Goal: Task Accomplishment & Management: Manage account settings

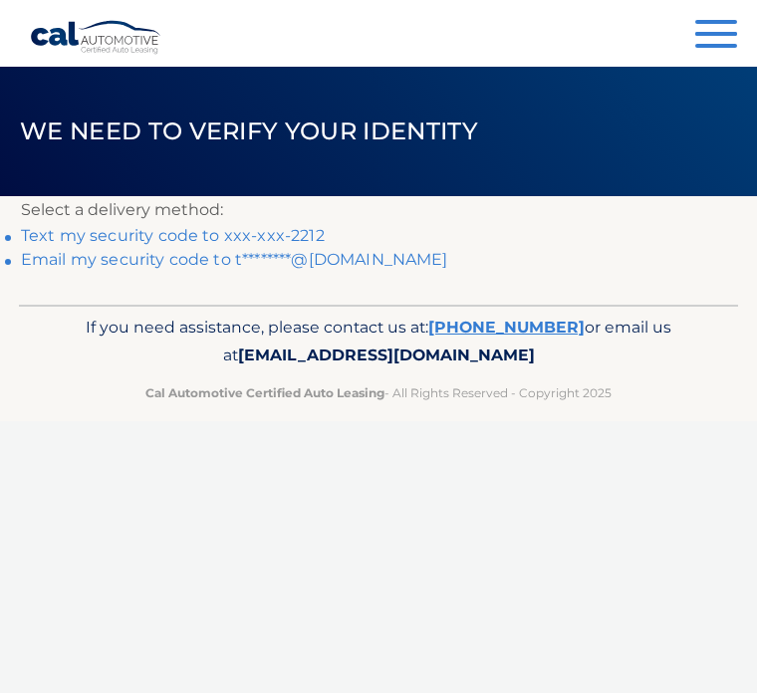
click at [58, 228] on link "Text my security code to xxx-xxx-2212" at bounding box center [173, 235] width 304 height 19
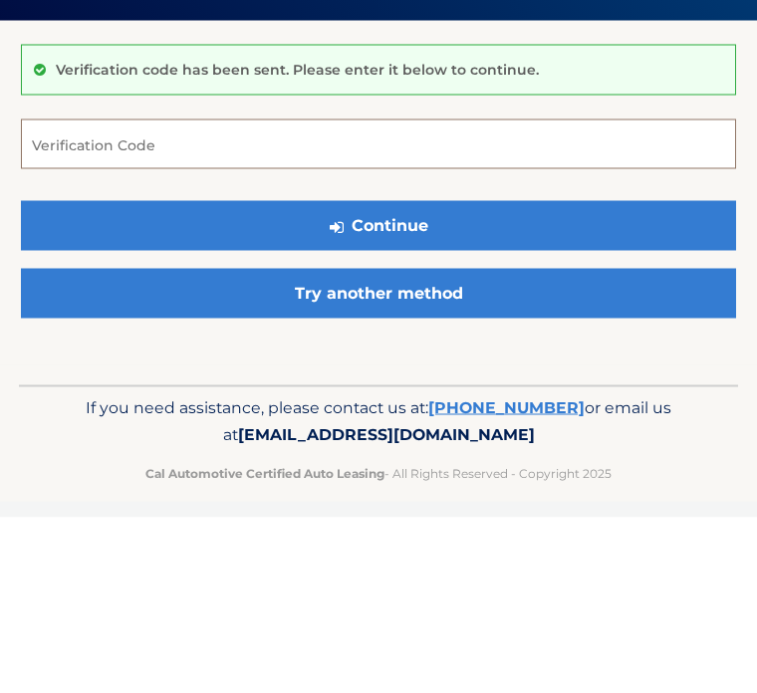
click at [86, 295] on input "Verification Code" at bounding box center [378, 320] width 715 height 50
type input "289357"
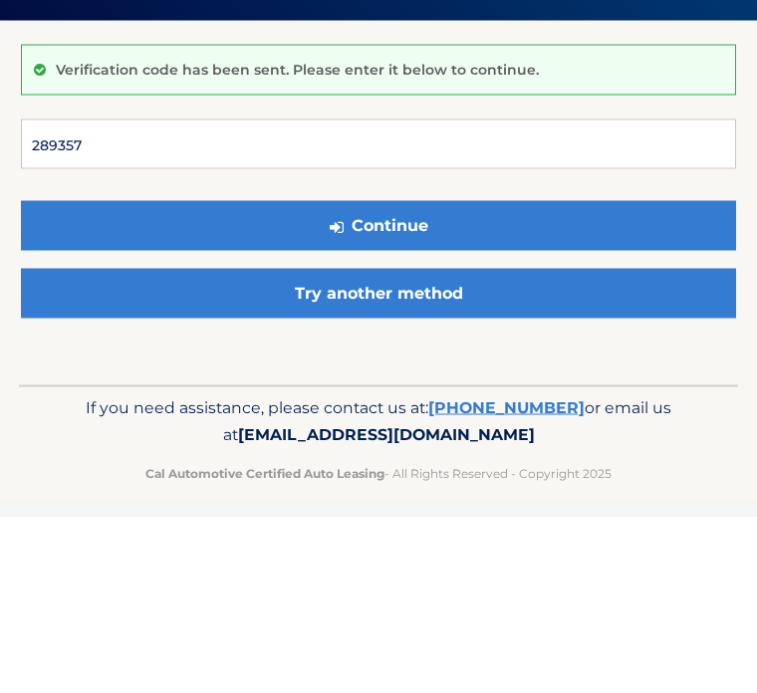
click at [378, 376] on button "Continue" at bounding box center [378, 401] width 715 height 50
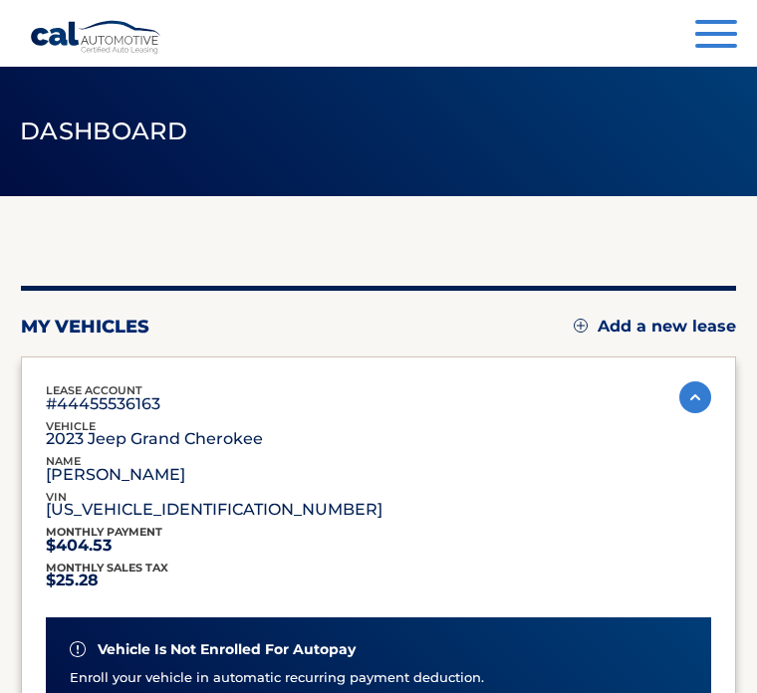
click at [696, 25] on button "Menu" at bounding box center [716, 36] width 42 height 33
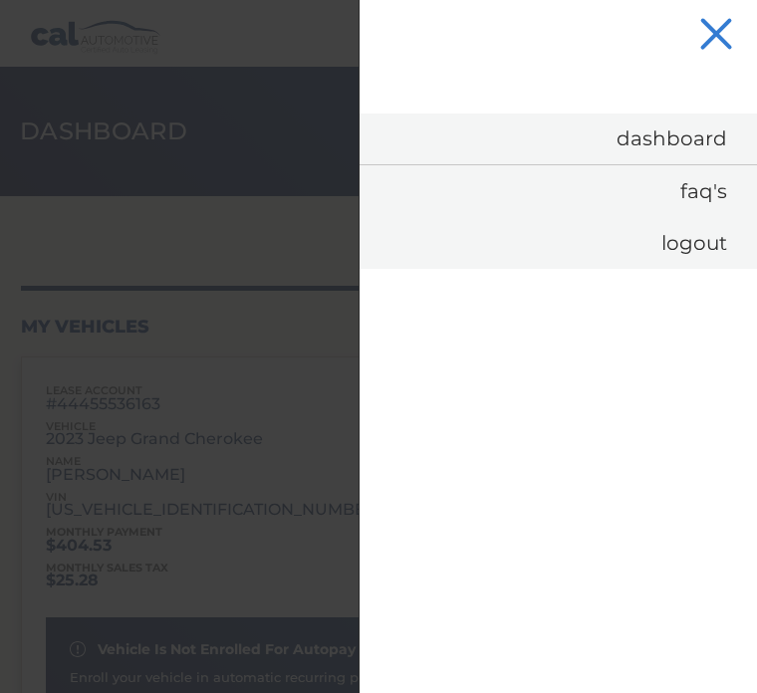
click at [655, 114] on link "Dashboard" at bounding box center [557, 139] width 397 height 51
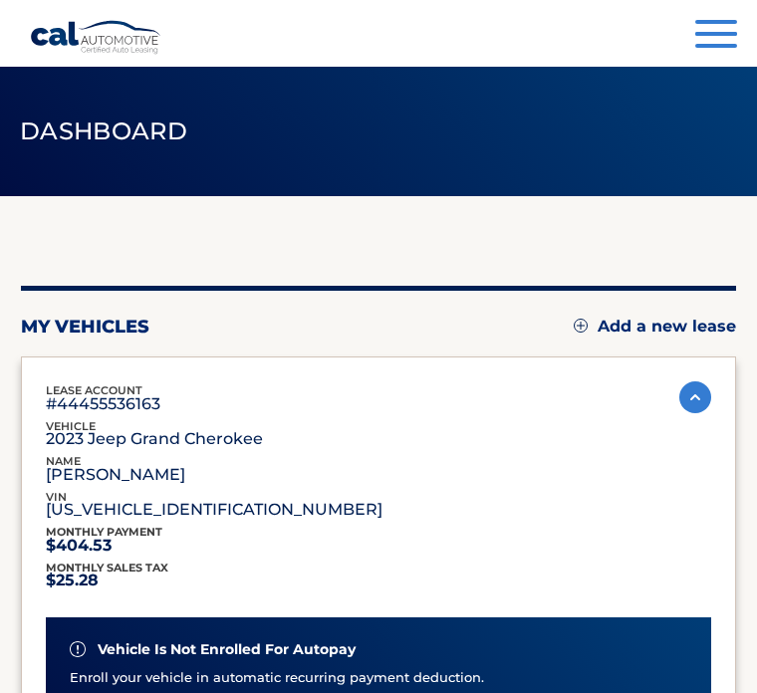
click at [646, 142] on header "Dashboard" at bounding box center [378, 131] width 757 height 129
click at [711, 50] on button "Menu" at bounding box center [716, 36] width 42 height 33
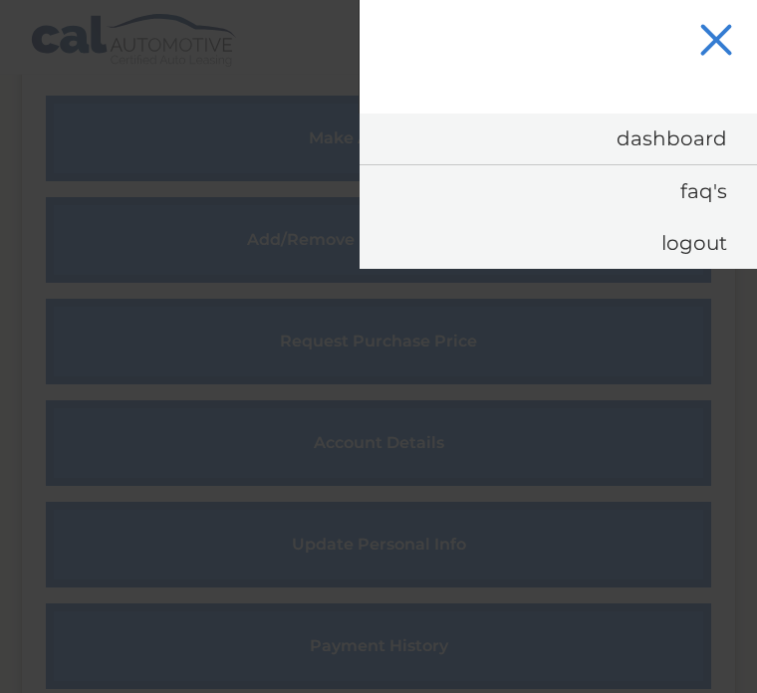
scroll to position [875, 0]
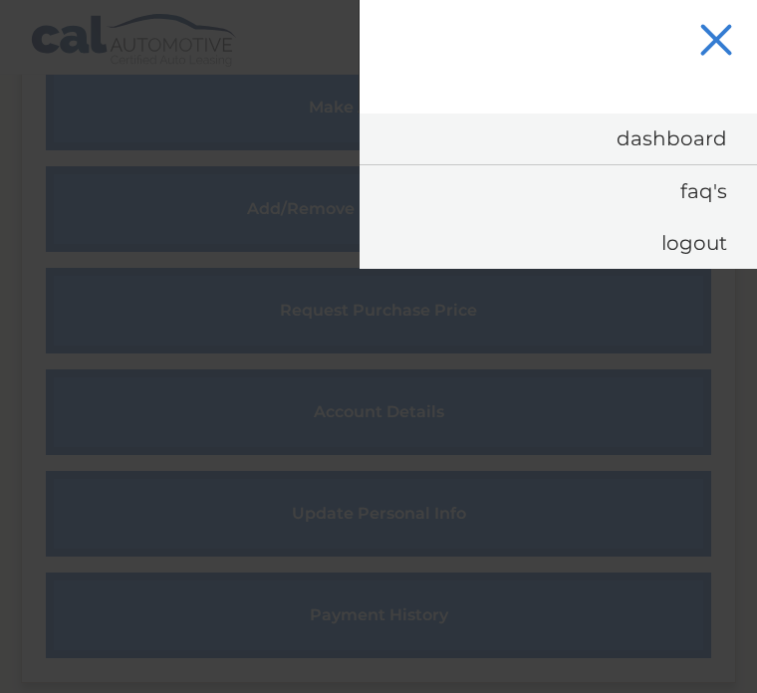
click at [433, 219] on link "Logout" at bounding box center [557, 243] width 397 height 52
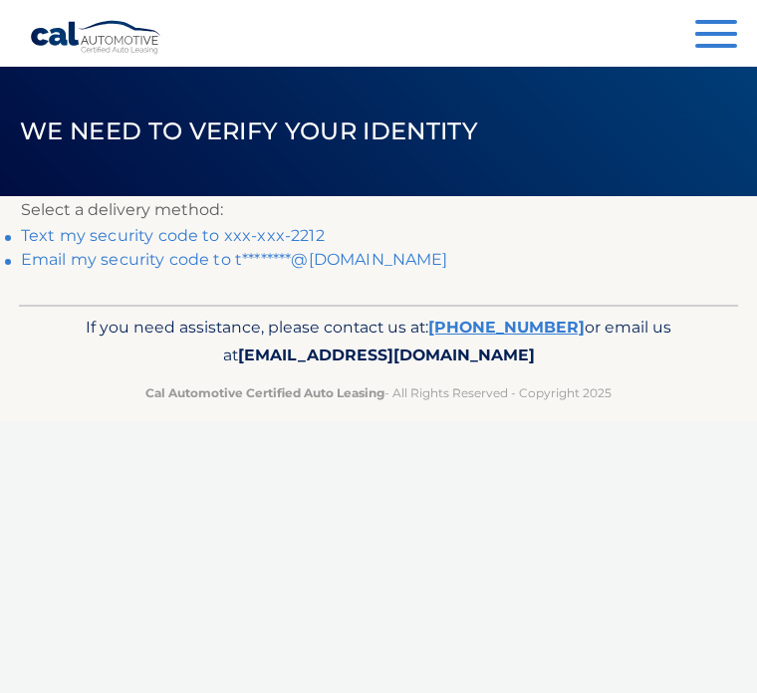
click at [74, 228] on link "Text my security code to xxx-xxx-2212" at bounding box center [173, 235] width 304 height 19
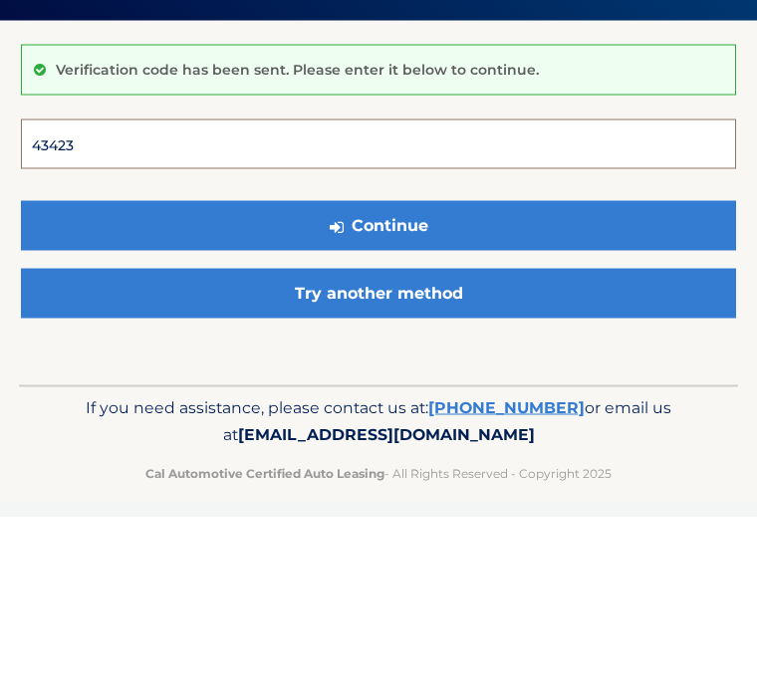
type input "434236"
click at [378, 376] on button "Continue" at bounding box center [378, 401] width 715 height 50
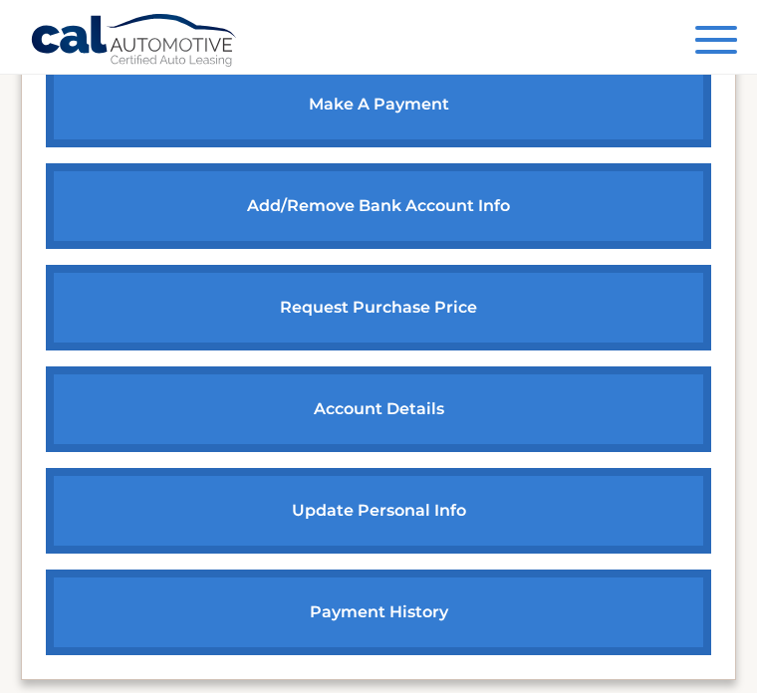
scroll to position [881, 0]
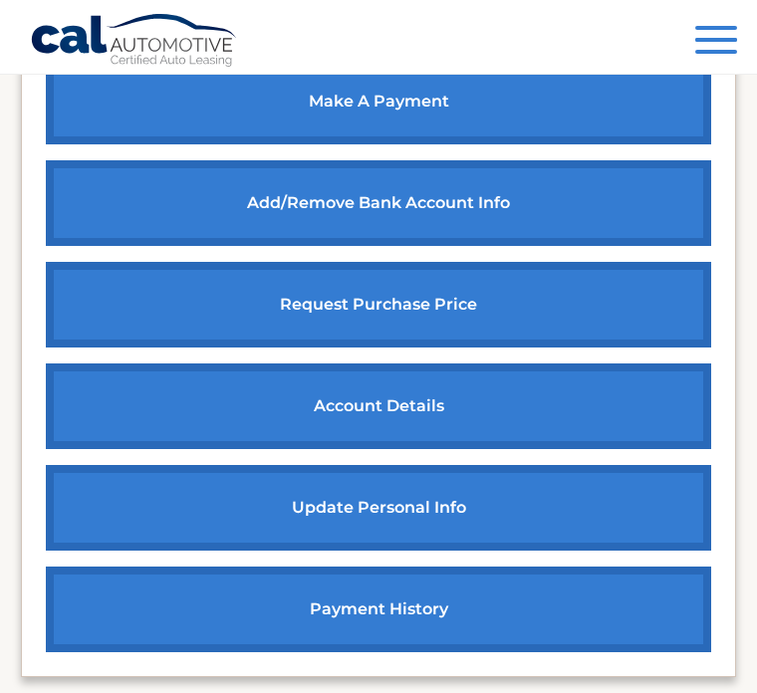
click at [341, 315] on link "request purchase price" at bounding box center [378, 305] width 665 height 86
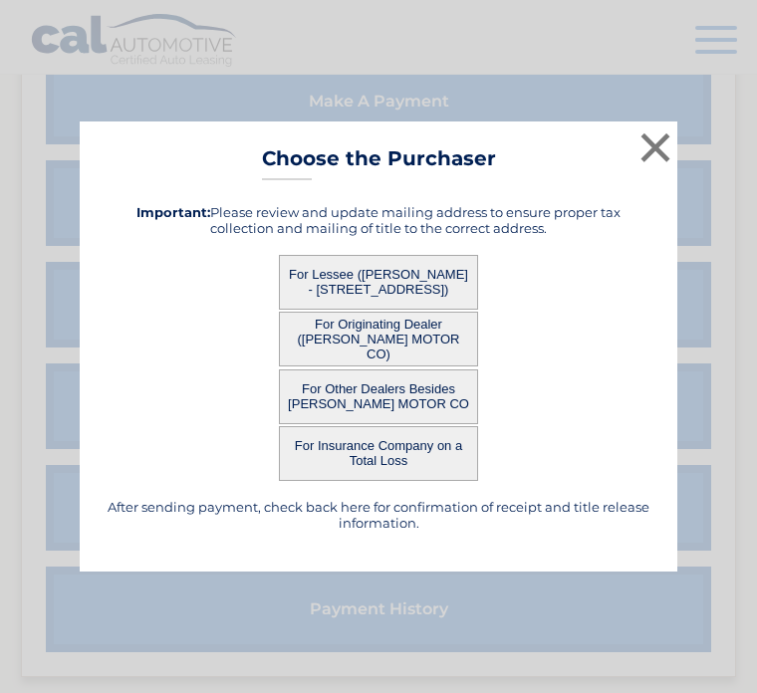
click at [656, 167] on button "×" at bounding box center [655, 147] width 40 height 40
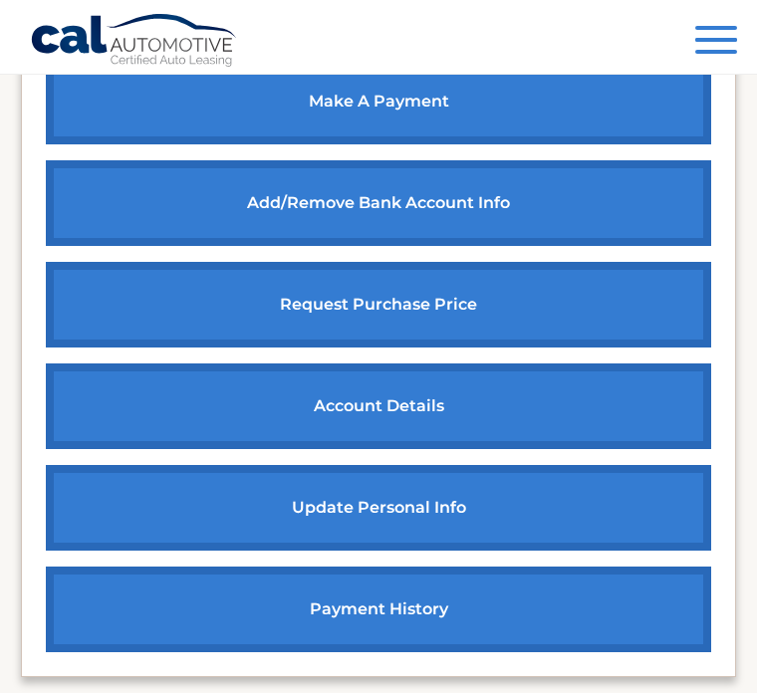
click at [323, 108] on link "make a payment" at bounding box center [378, 102] width 665 height 86
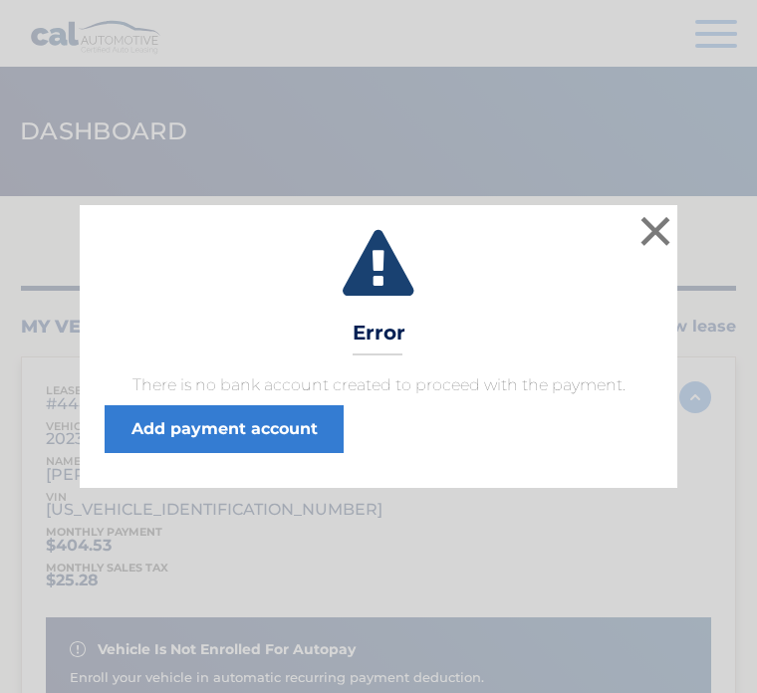
click at [207, 426] on link "Add payment account" at bounding box center [224, 429] width 239 height 48
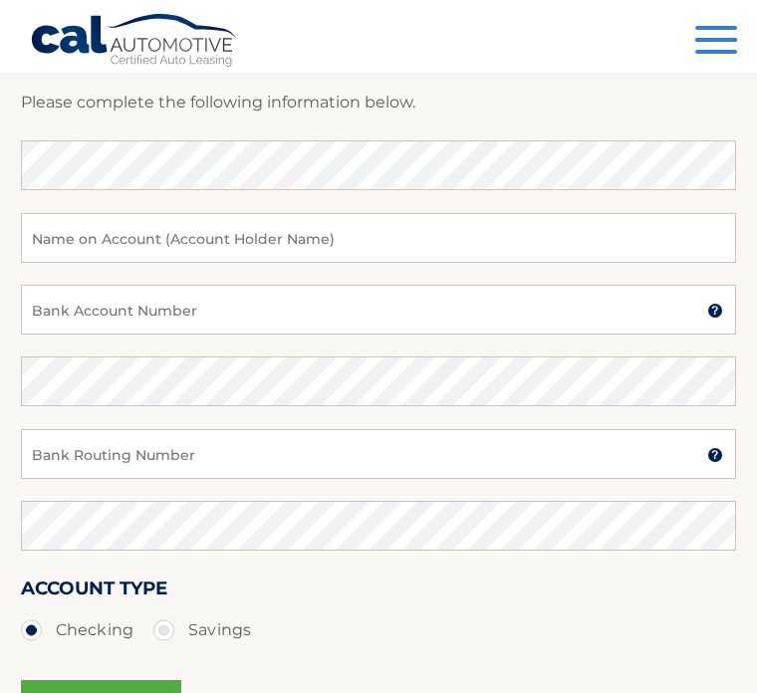
scroll to position [235, 0]
click at [696, 43] on button "Menu" at bounding box center [716, 42] width 42 height 33
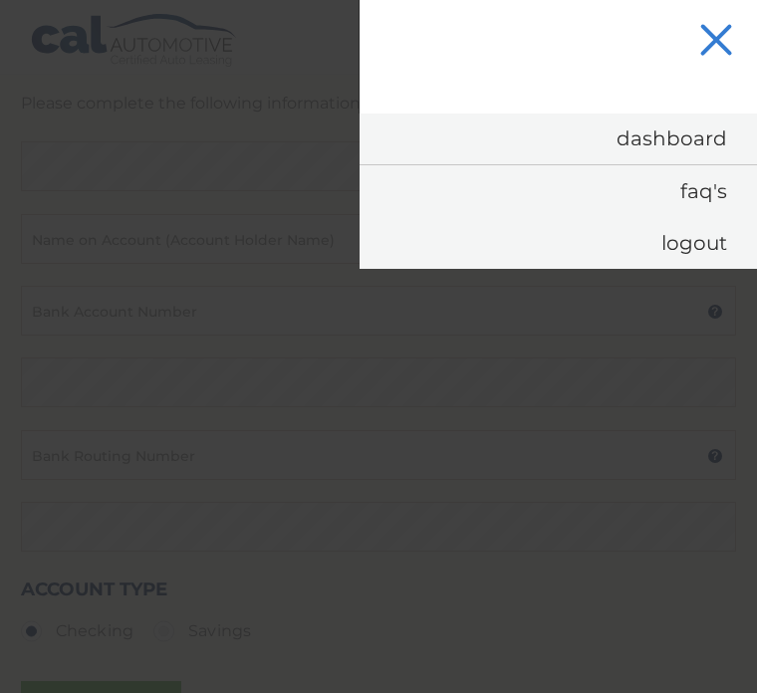
click at [706, 38] on button "Menu" at bounding box center [716, 42] width 42 height 33
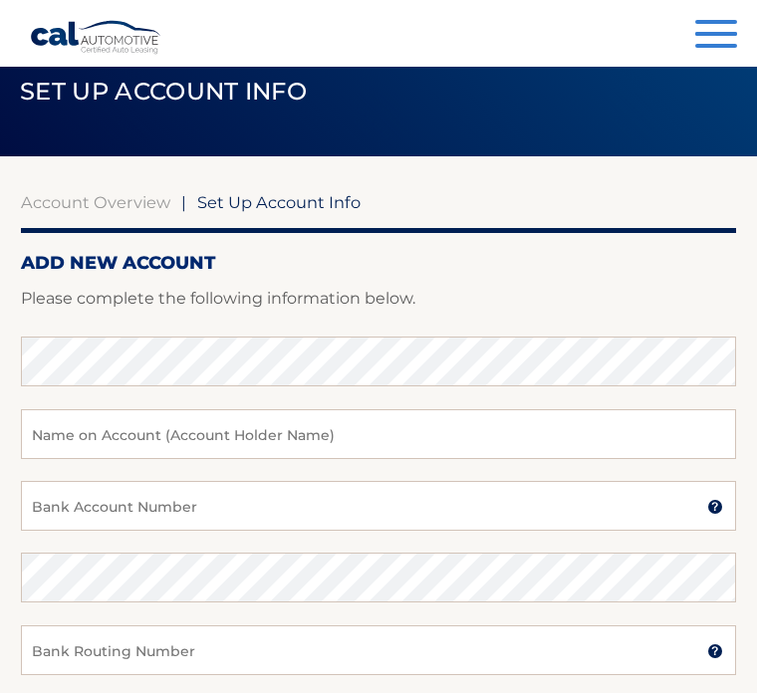
scroll to position [39, 0]
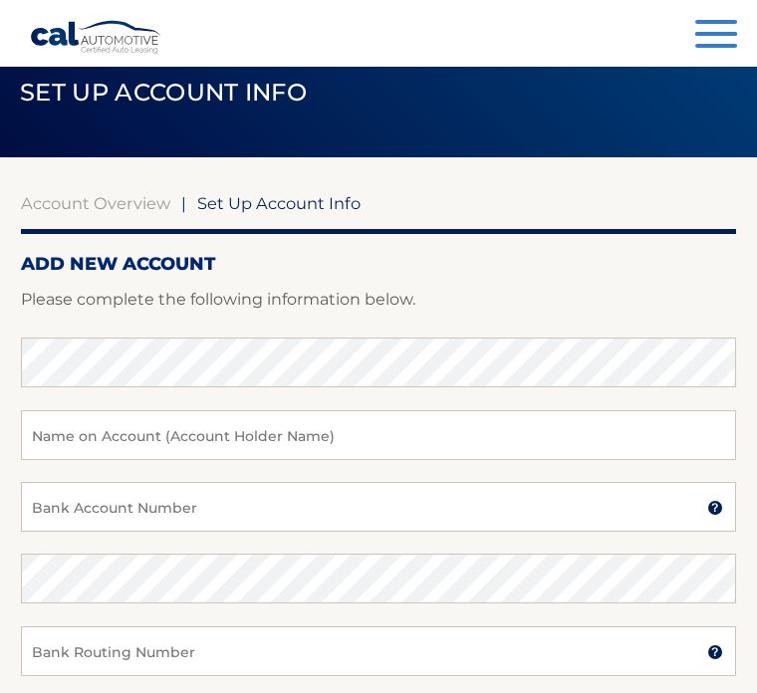
click at [724, 13] on div "Menu Dashboard FAQ's Logout" at bounding box center [378, 33] width 697 height 67
click at [696, 34] on span "button" at bounding box center [716, 34] width 42 height 4
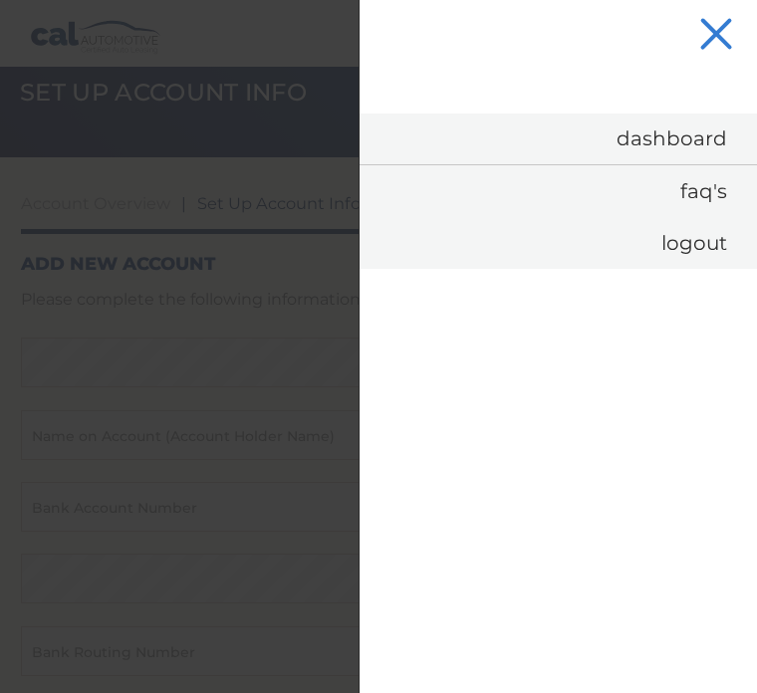
click at [690, 193] on link "FAQ's" at bounding box center [557, 191] width 397 height 52
